Goal: Find specific page/section: Find specific page/section

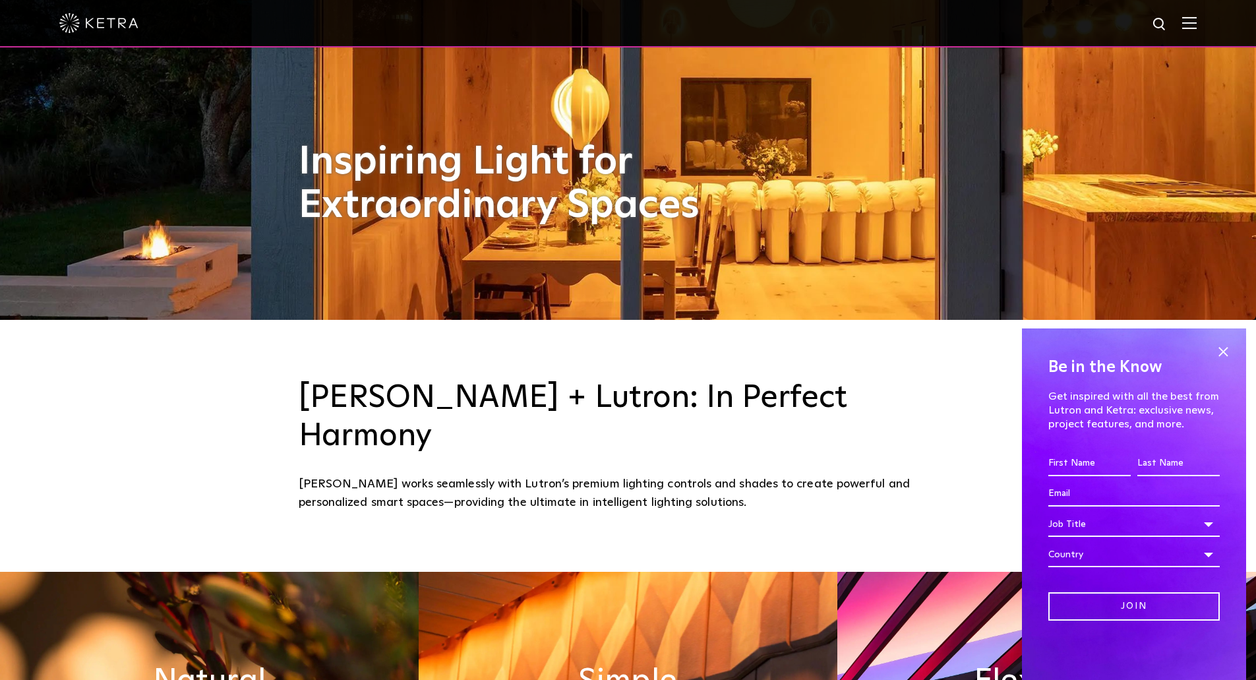
scroll to position [658, 0]
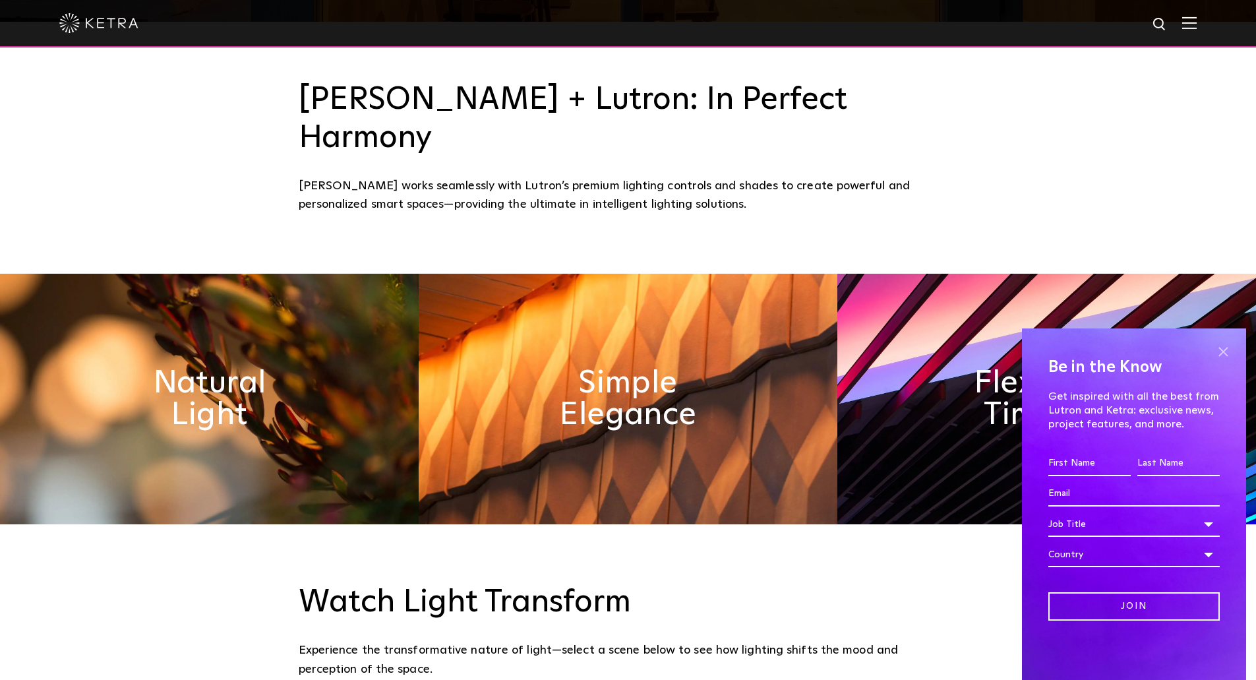
click at [1228, 347] on span at bounding box center [1223, 352] width 20 height 20
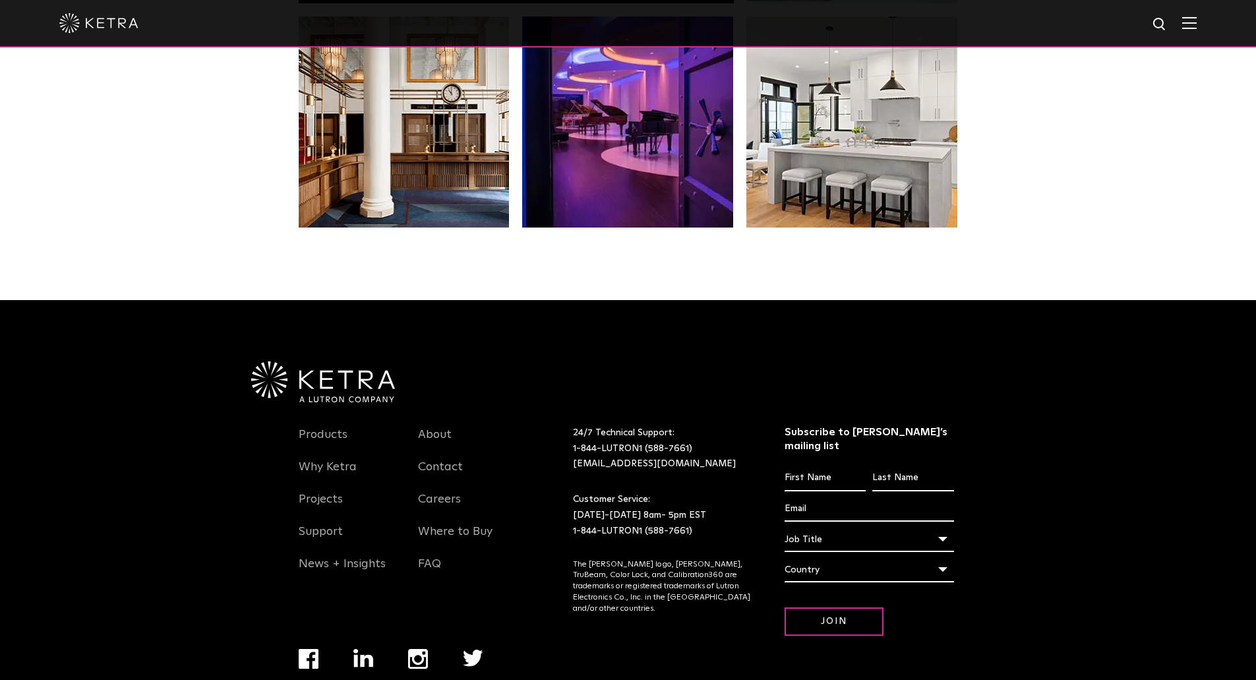
scroll to position [2769, 0]
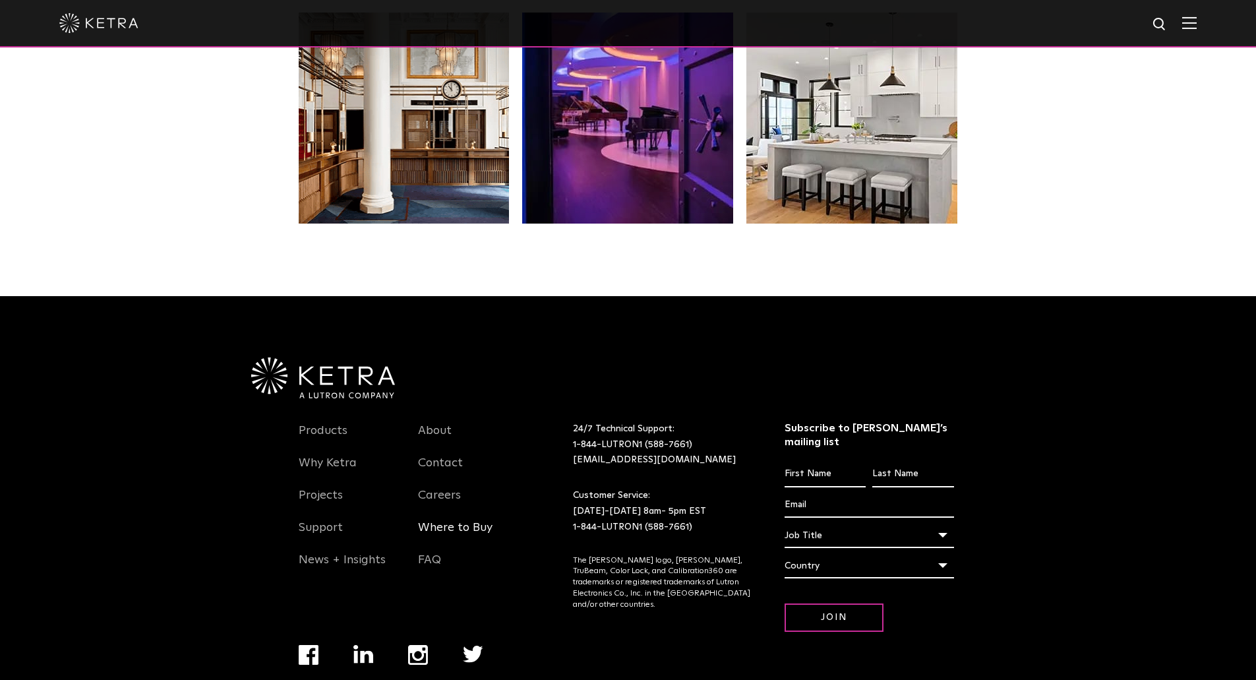
click at [453, 520] on link "Where to Buy" at bounding box center [455, 535] width 75 height 30
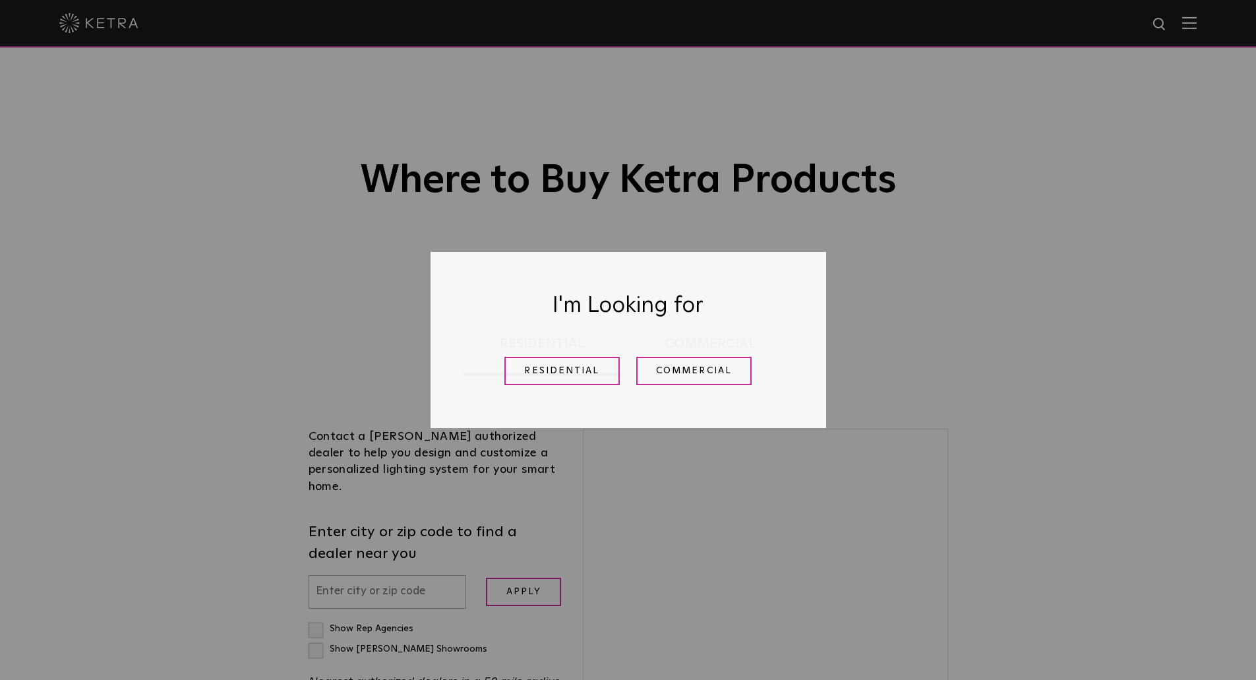
click at [901, 308] on div "I'm Looking for Residential Commercial" at bounding box center [628, 340] width 1256 height 680
click at [710, 375] on link "Commercial" at bounding box center [693, 371] width 115 height 28
